Goal: Information Seeking & Learning: Learn about a topic

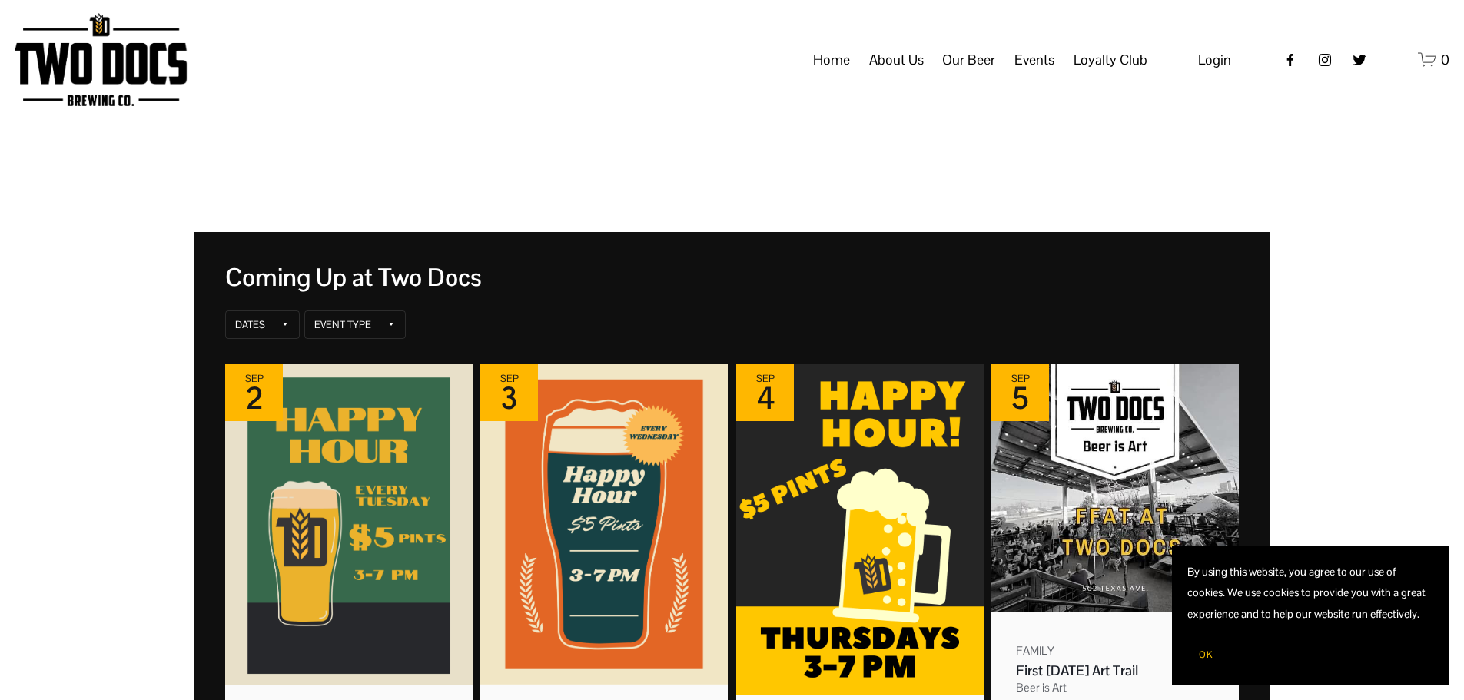
click at [1210, 654] on span "OK" at bounding box center [1206, 655] width 14 height 12
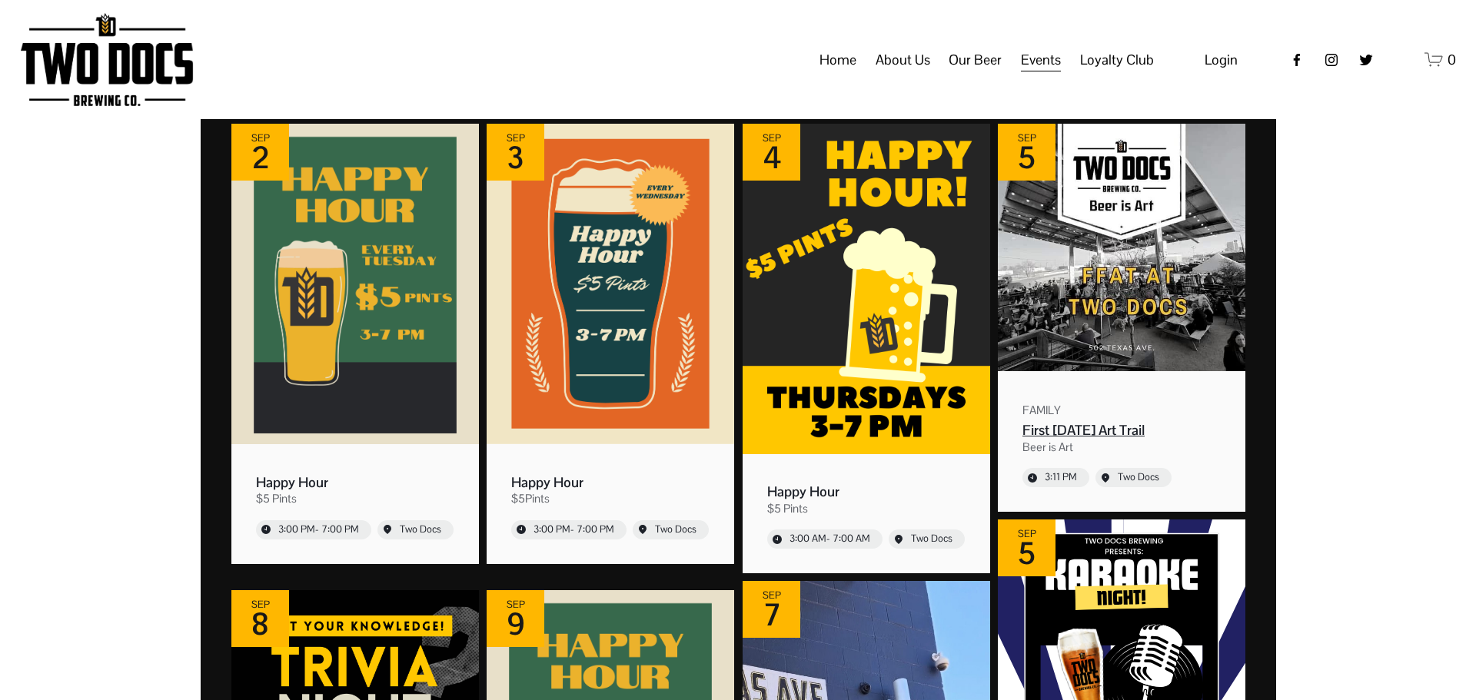
scroll to position [231, 0]
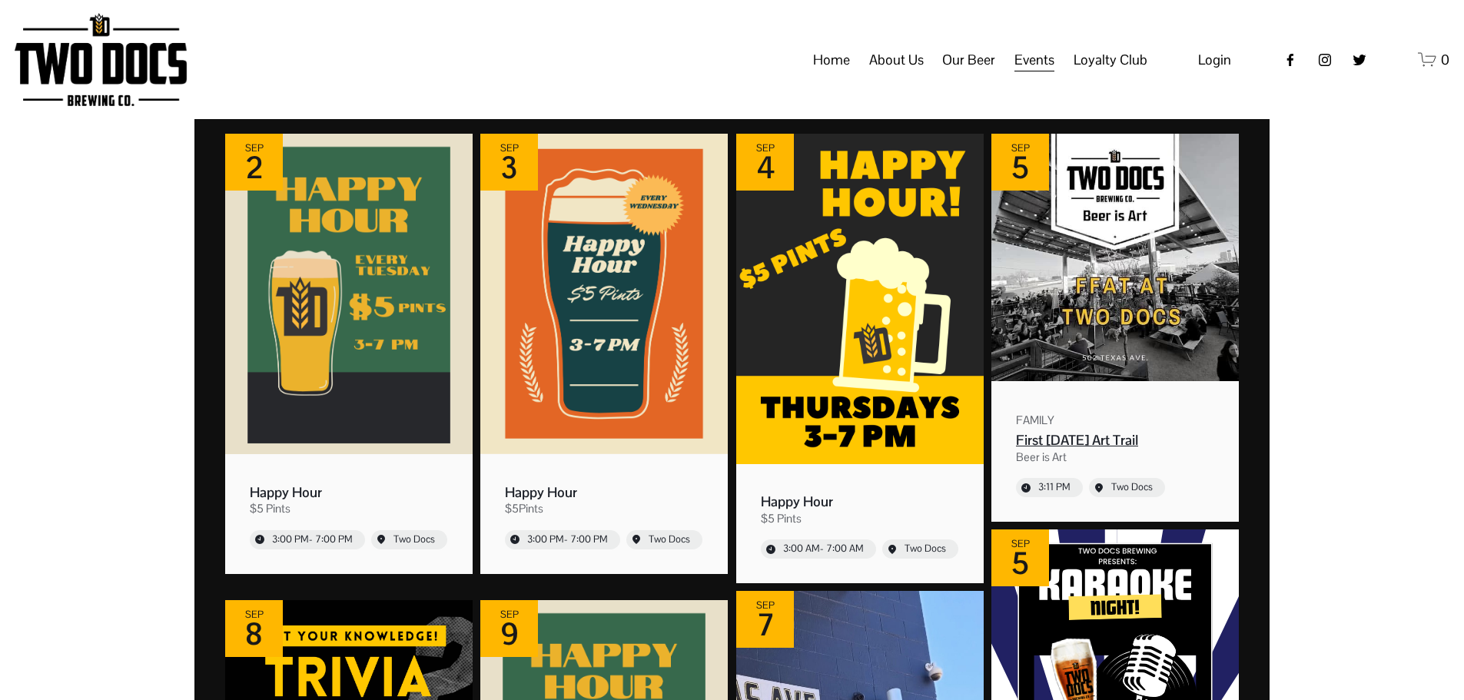
click at [1080, 341] on img "Event: First Friday Art Trail" at bounding box center [1116, 258] width 248 height 248
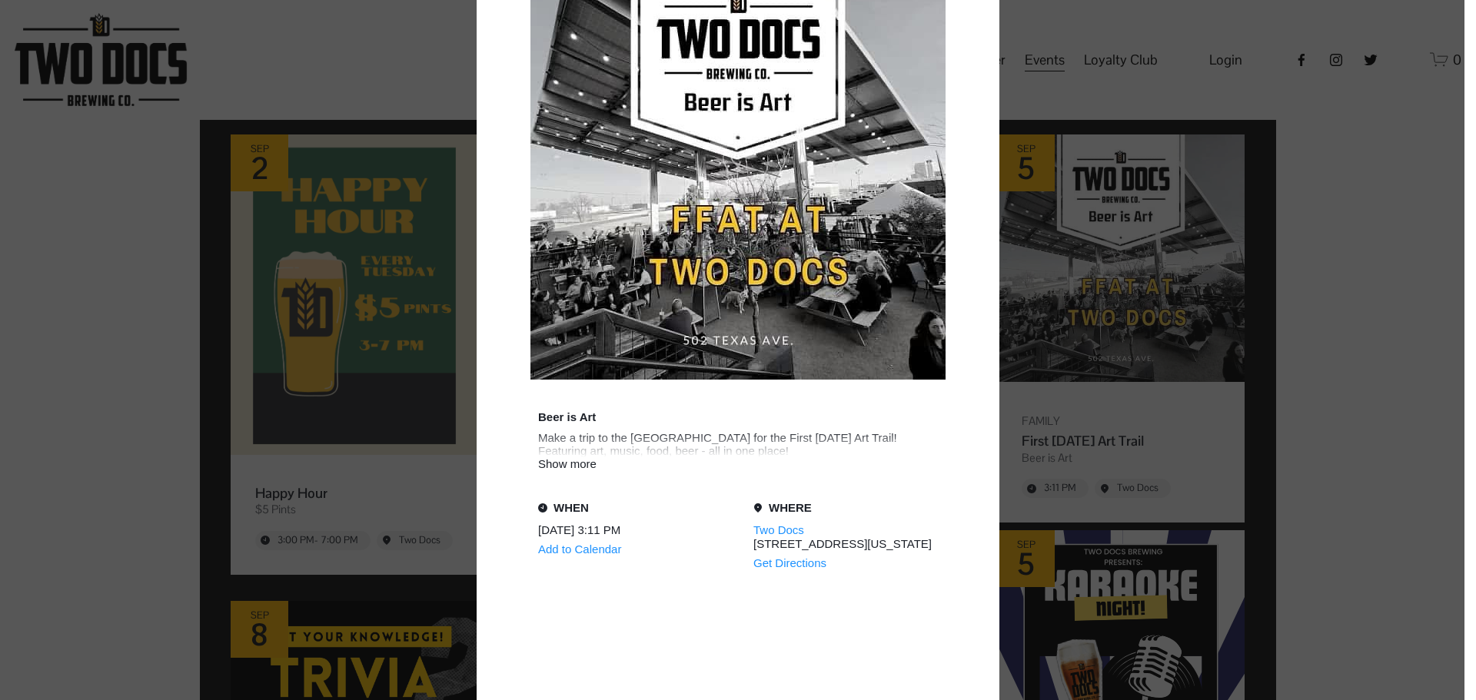
scroll to position [231, 0]
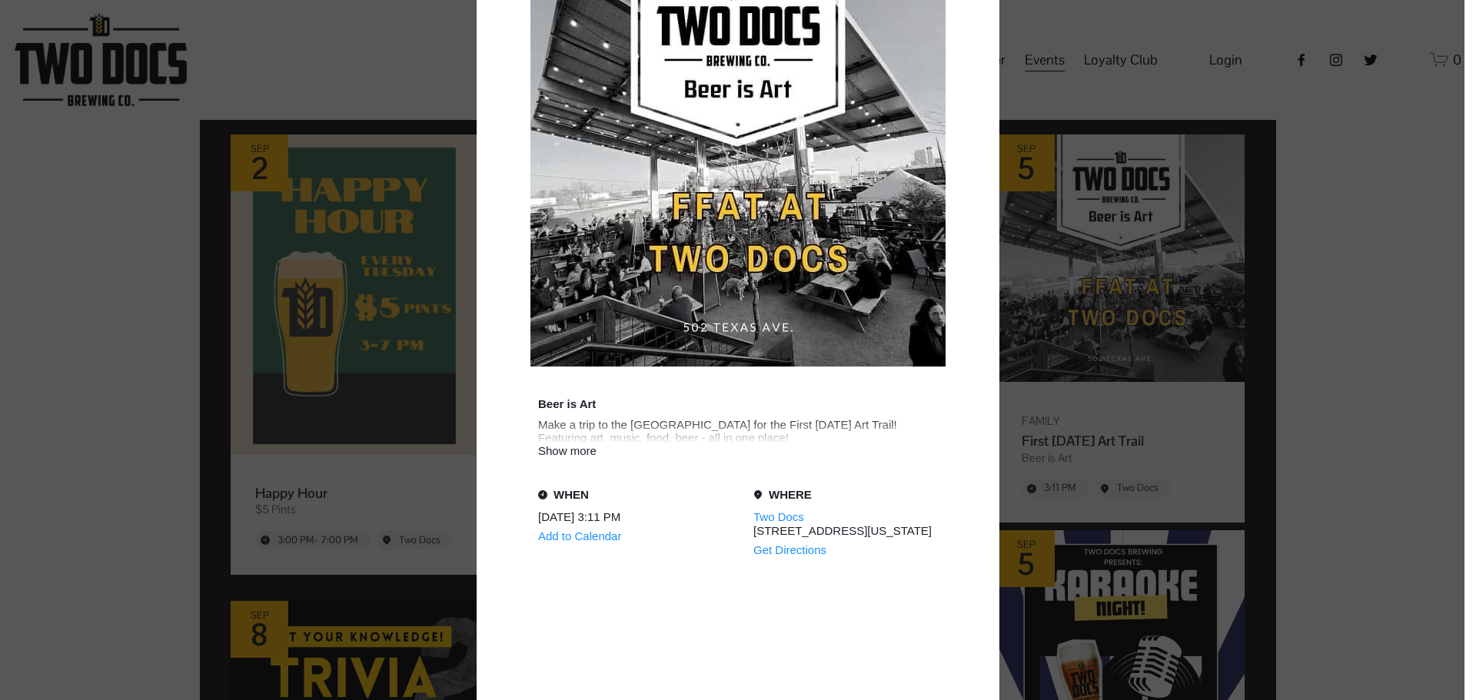
click at [579, 444] on div "Show more" at bounding box center [738, 450] width 400 height 13
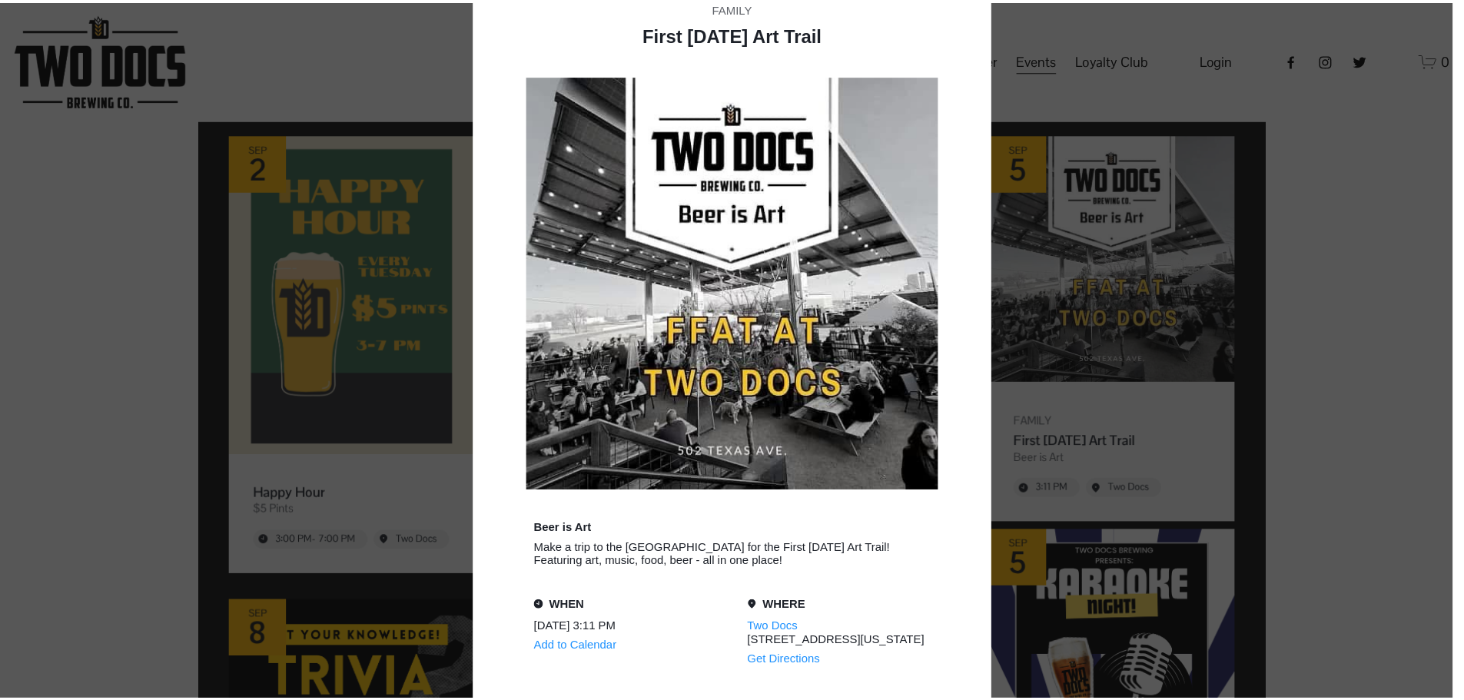
scroll to position [0, 0]
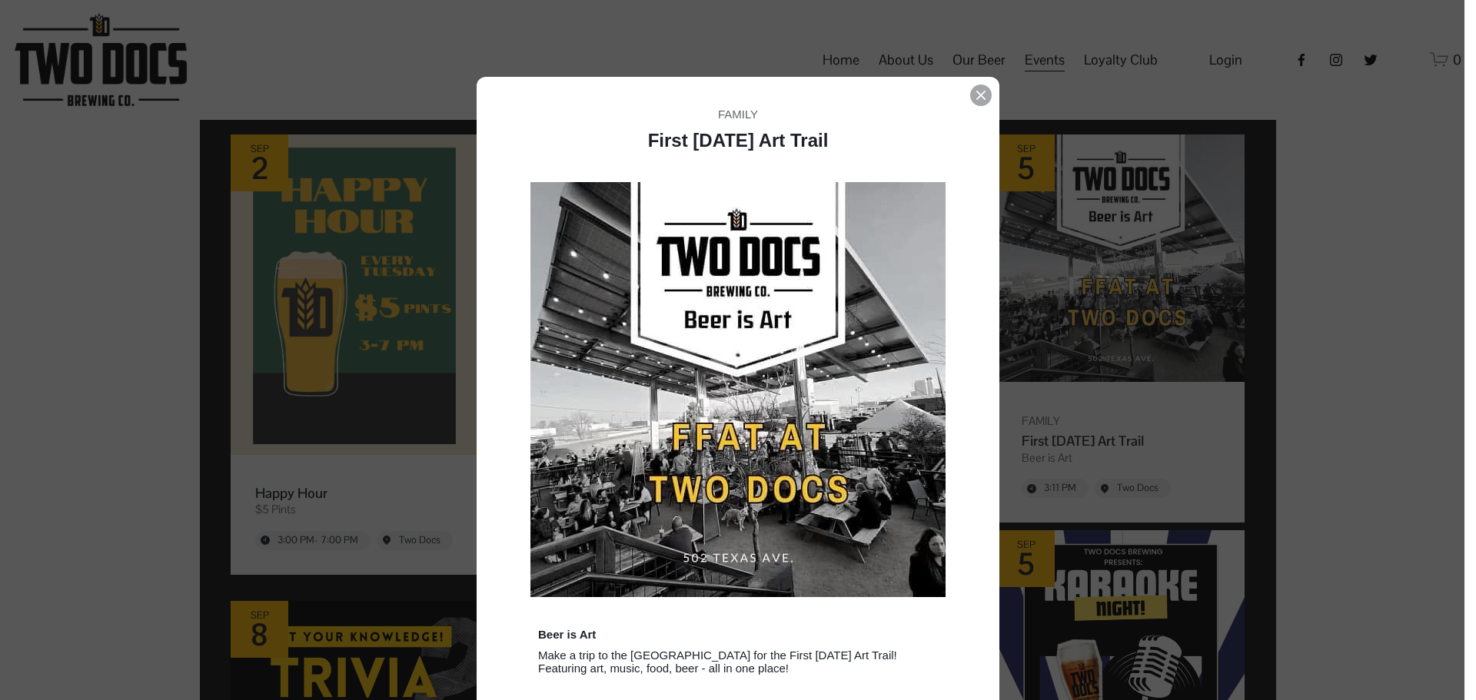
click at [970, 101] on div "Event details popup" at bounding box center [981, 96] width 22 height 22
